Goal: Use online tool/utility: Utilize a website feature to perform a specific function

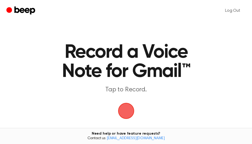
click at [123, 107] on span "button" at bounding box center [126, 110] width 15 height 15
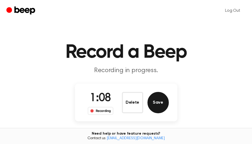
click at [158, 99] on button "Save" at bounding box center [157, 102] width 21 height 21
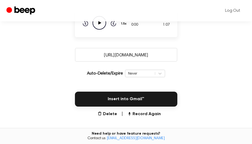
scroll to position [80, 0]
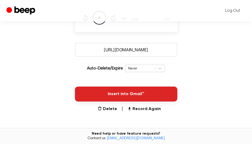
click at [139, 97] on button "Insert into Gmail™" at bounding box center [126, 93] width 102 height 15
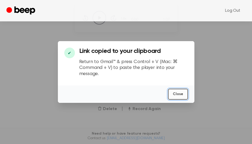
click at [173, 96] on button "Close" at bounding box center [178, 93] width 20 height 11
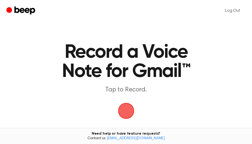
click at [125, 109] on span "button" at bounding box center [125, 110] width 21 height 21
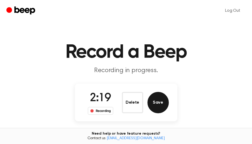
click at [164, 102] on button "Save" at bounding box center [157, 102] width 21 height 21
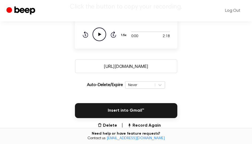
scroll to position [80, 0]
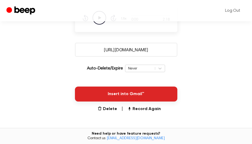
click at [135, 87] on button "Insert into Gmail™" at bounding box center [126, 93] width 102 height 15
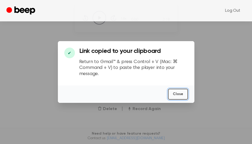
click at [180, 96] on button "Close" at bounding box center [178, 93] width 20 height 11
